Goal: Browse casually

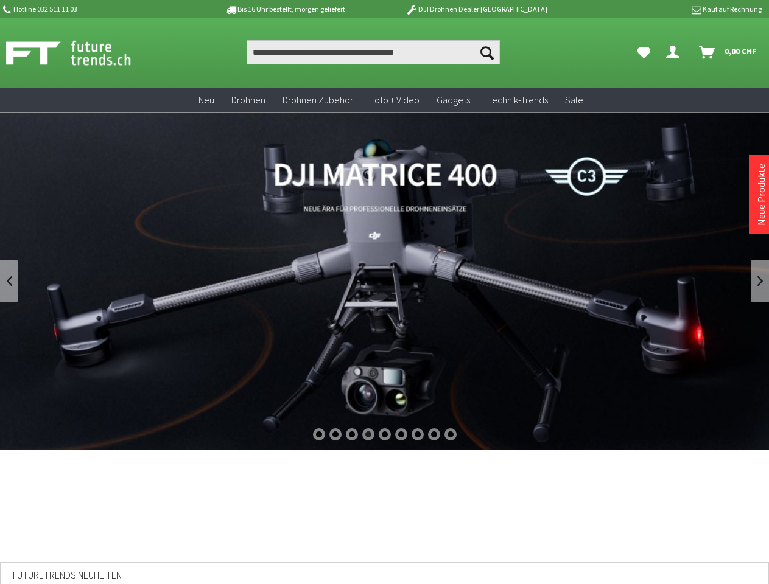
click at [318, 435] on div "1" at bounding box center [319, 434] width 12 height 12
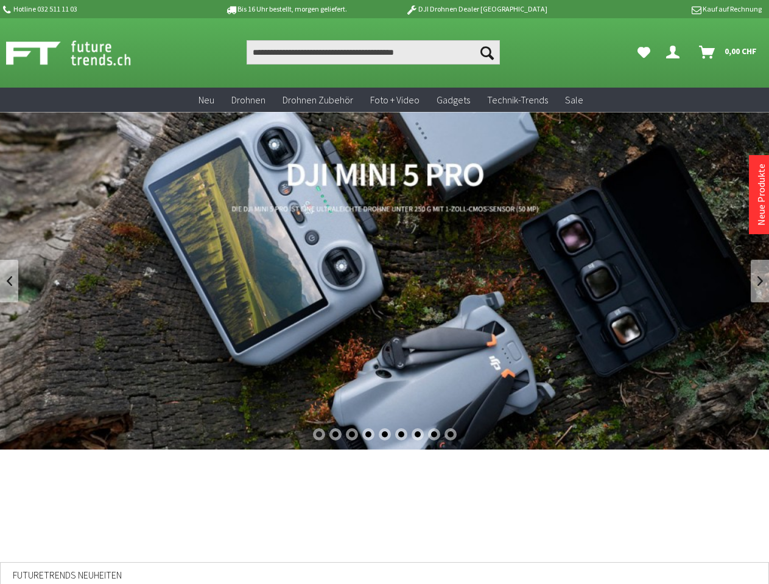
click at [335, 435] on div "2" at bounding box center [335, 434] width 12 height 12
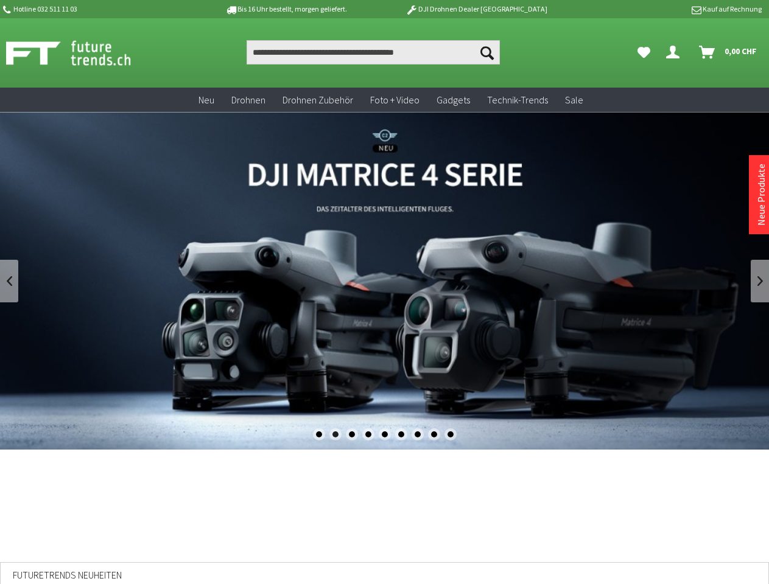
click at [351, 435] on div "3" at bounding box center [352, 434] width 12 height 12
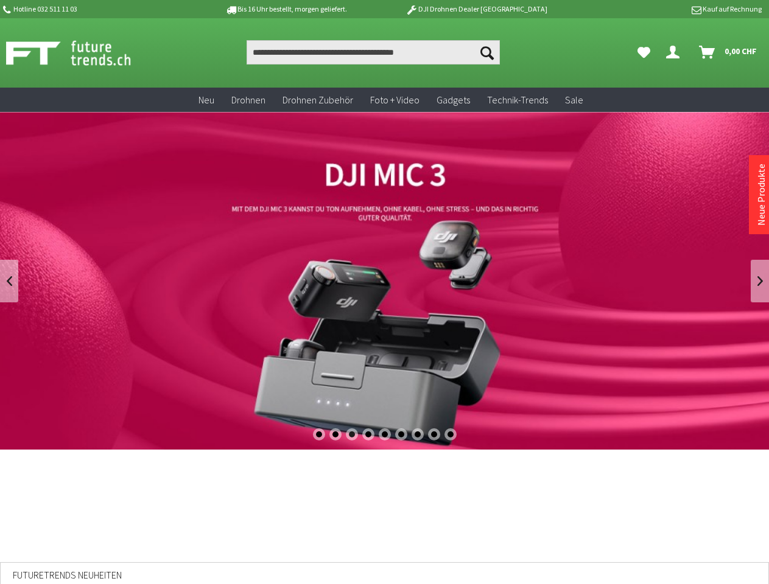
click at [368, 435] on div "4" at bounding box center [368, 434] width 12 height 12
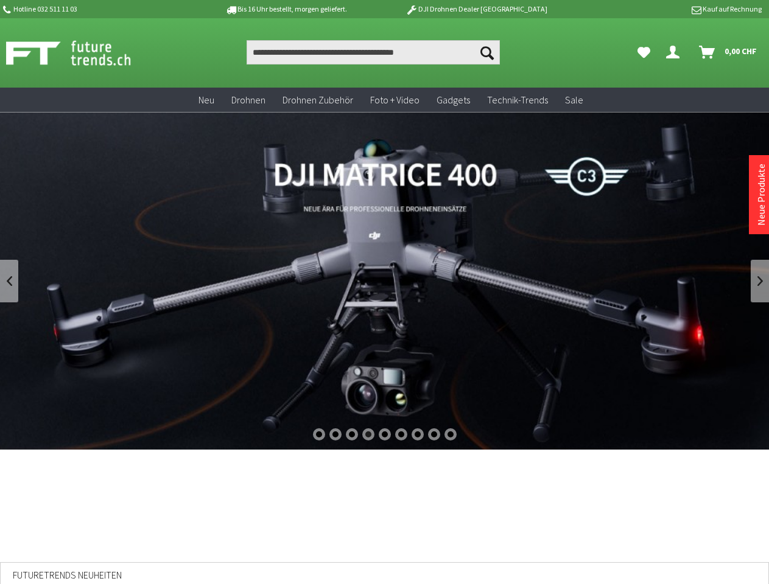
click at [385, 435] on div "5" at bounding box center [385, 434] width 12 height 12
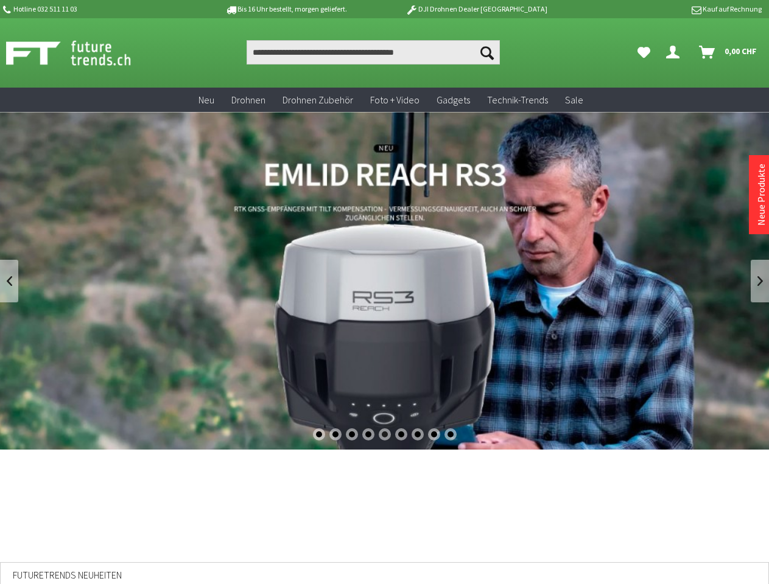
click at [401, 435] on div "6" at bounding box center [401, 434] width 12 height 12
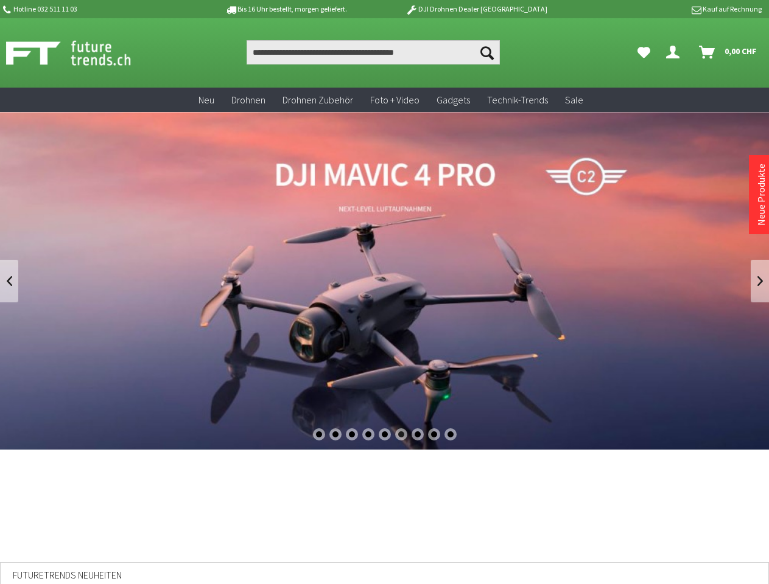
click at [418, 435] on div "7" at bounding box center [417, 434] width 12 height 12
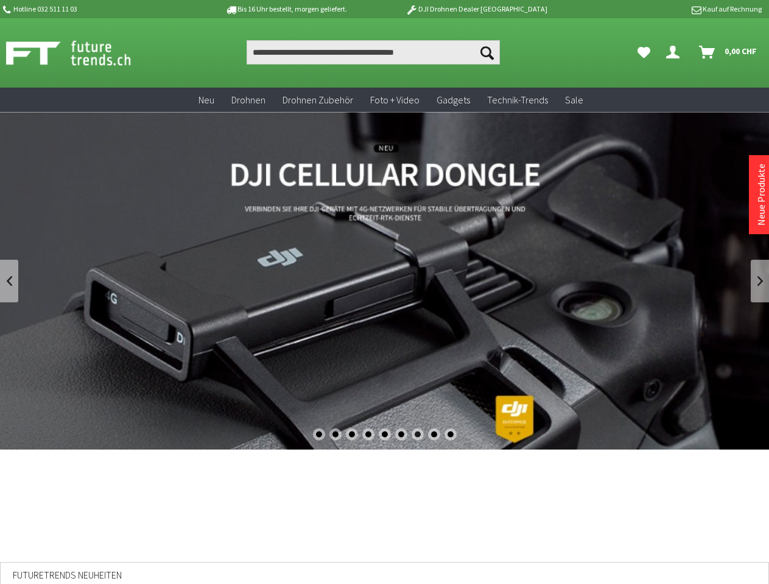
click at [434, 435] on div "8" at bounding box center [434, 434] width 12 height 12
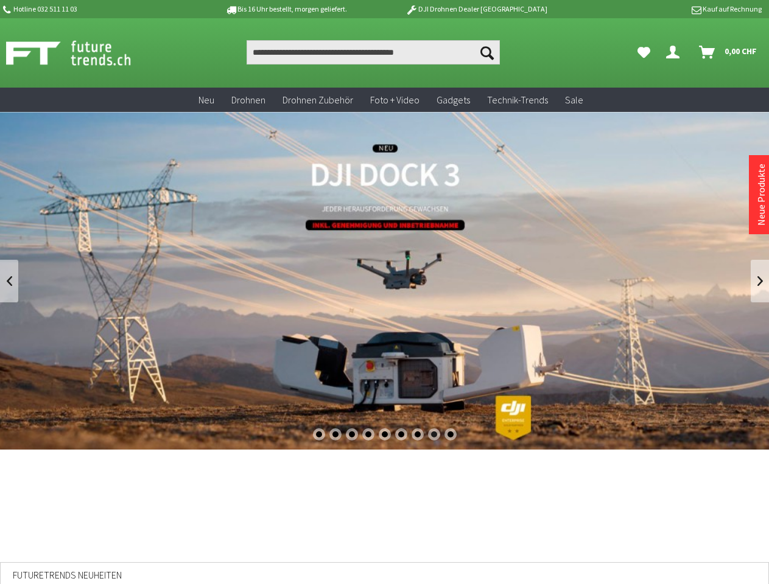
click at [450, 435] on div "9" at bounding box center [450, 434] width 12 height 12
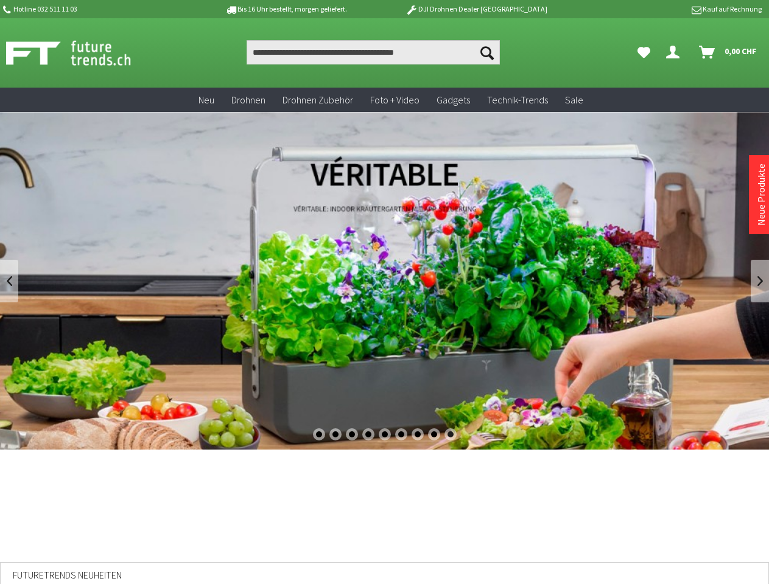
click at [9, 281] on link at bounding box center [9, 281] width 18 height 43
